Goal: Find specific page/section: Find specific page/section

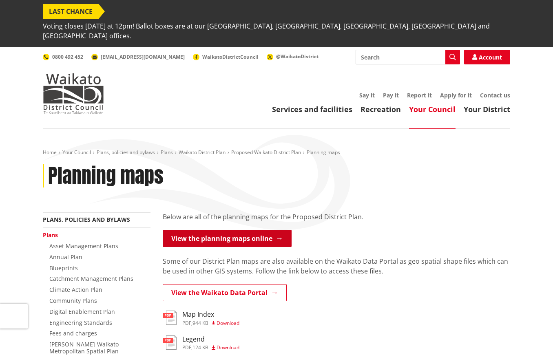
click at [245, 230] on link "View the planning maps online" at bounding box center [227, 238] width 129 height 17
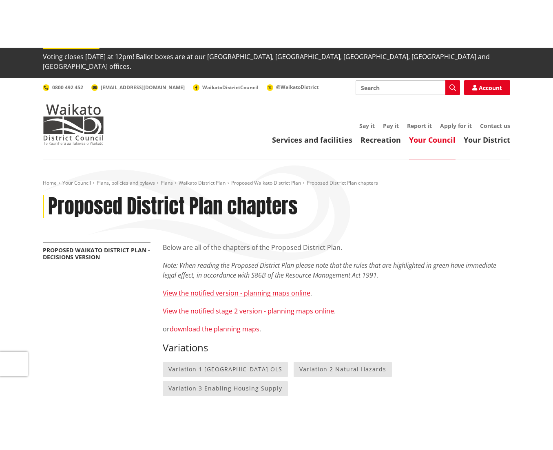
scroll to position [29, 0]
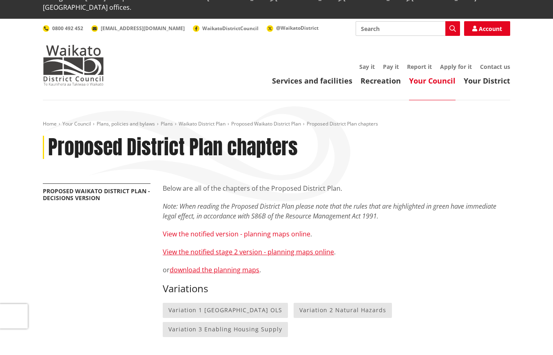
click at [279, 230] on link "View the notified version - planning maps online" at bounding box center [237, 234] width 148 height 9
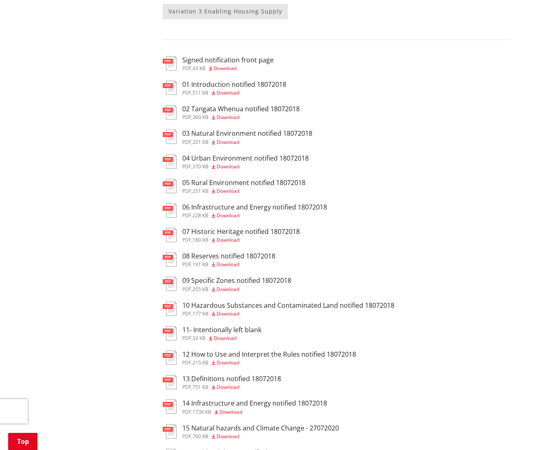
scroll to position [240, 0]
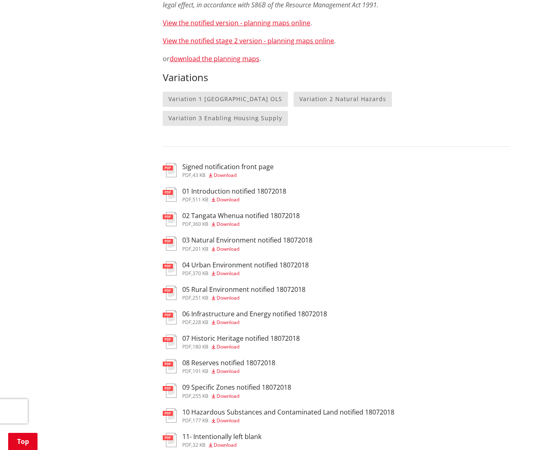
click at [224, 286] on h3 "05 Rural Environment notified 18072018" at bounding box center [243, 290] width 123 height 8
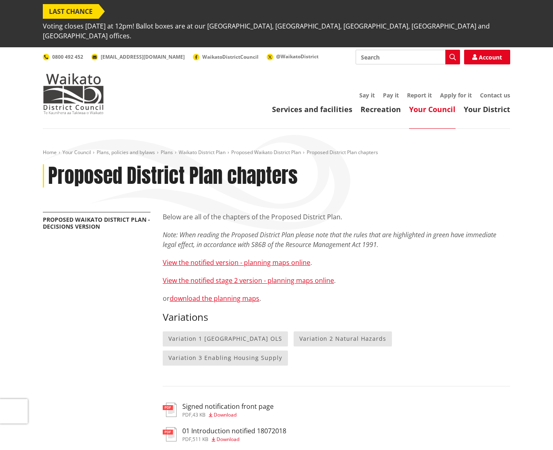
scroll to position [240, 0]
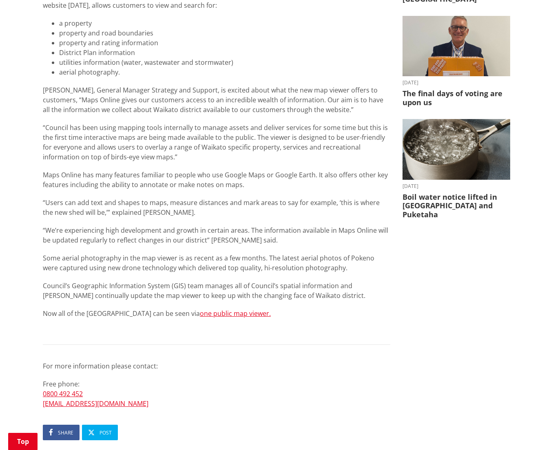
scroll to position [274, 0]
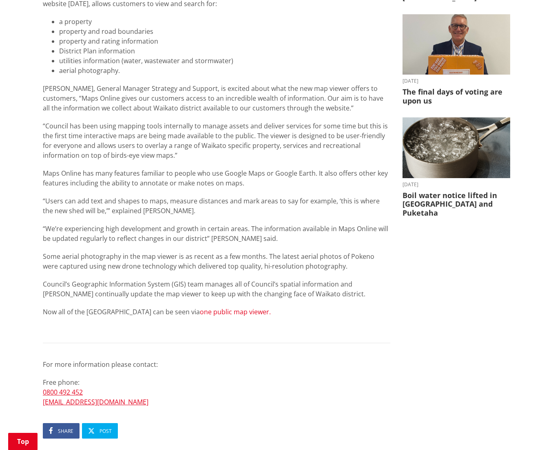
click at [229, 308] on link "one public map viewer." at bounding box center [235, 312] width 71 height 9
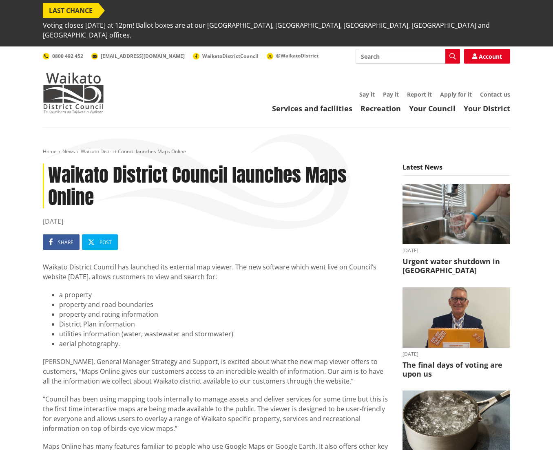
scroll to position [0, 0]
